Goal: Information Seeking & Learning: Learn about a topic

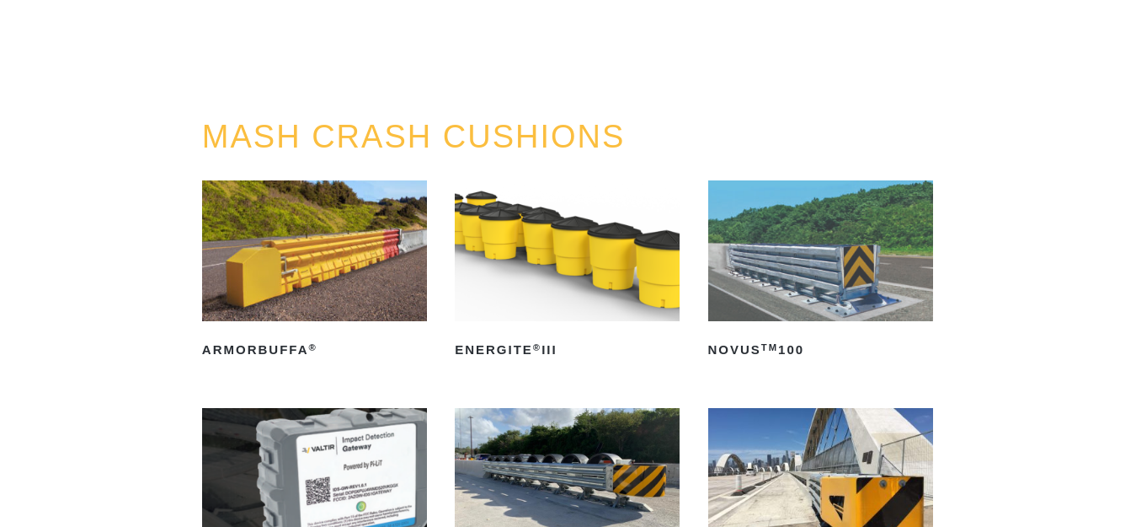
scroll to position [253, 0]
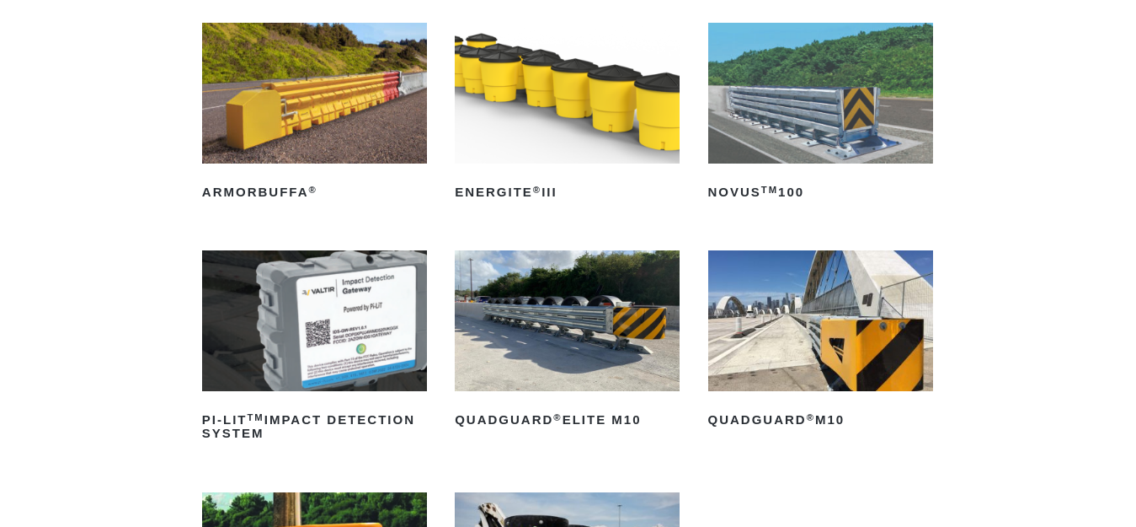
click at [614, 355] on img at bounding box center [567, 320] width 225 height 141
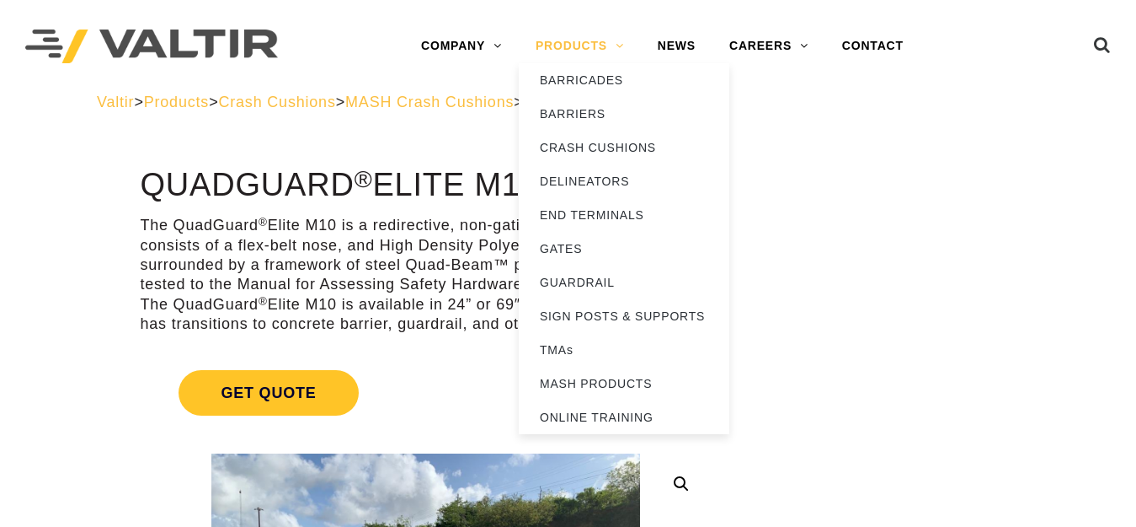
click at [613, 47] on link "PRODUCTS" at bounding box center [580, 46] width 122 height 34
